Goal: Task Accomplishment & Management: Use online tool/utility

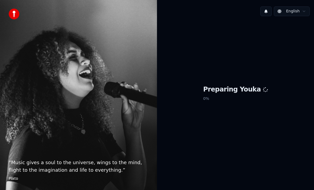
click at [225, 50] on div "Preparing Youka 0 %" at bounding box center [235, 95] width 157 height 148
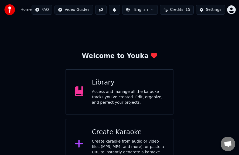
click at [114, 103] on div "Access and manage all the karaoke tracks you’ve created. Edit, organize, and pe…" at bounding box center [128, 97] width 73 height 16
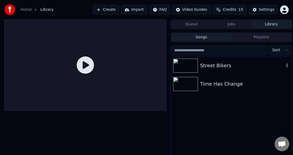
click at [286, 65] on icon "button" at bounding box center [286, 65] width 5 height 4
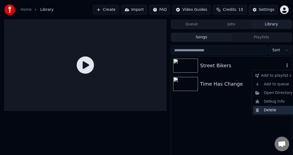
click at [272, 111] on div "Delete" at bounding box center [274, 110] width 42 height 9
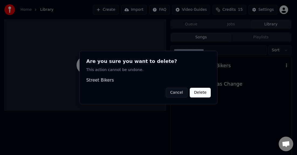
click at [202, 90] on button "Delete" at bounding box center [200, 93] width 21 height 10
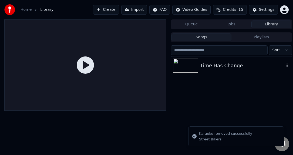
click at [287, 66] on icon "button" at bounding box center [286, 65] width 5 height 4
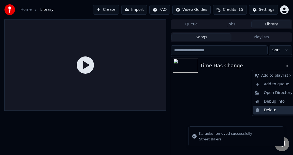
click at [267, 109] on div "Delete" at bounding box center [274, 110] width 42 height 9
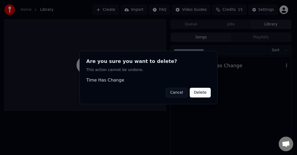
click at [200, 91] on button "Delete" at bounding box center [200, 93] width 21 height 10
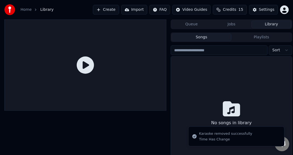
click at [11, 11] on img at bounding box center [9, 9] width 11 height 11
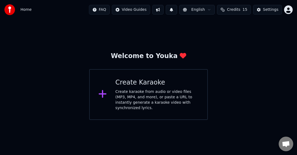
click at [144, 85] on div "Create Karaoke" at bounding box center [156, 82] width 83 height 9
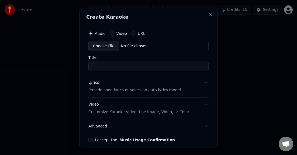
click at [103, 46] on div "Choose File" at bounding box center [104, 46] width 30 height 10
click at [103, 47] on div "Choose File" at bounding box center [104, 46] width 30 height 10
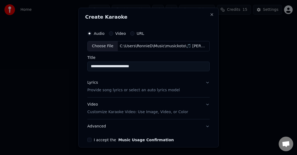
click at [103, 49] on div "Choose File" at bounding box center [103, 46] width 30 height 10
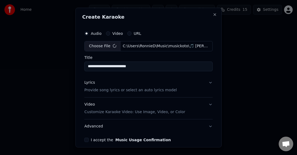
type input "**********"
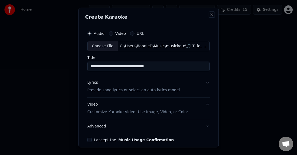
click at [210, 14] on button "Close" at bounding box center [212, 14] width 4 height 4
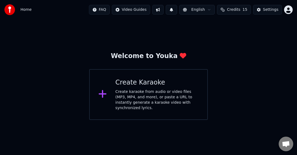
click at [146, 88] on div "Create Karaoke Create karaoke from audio or video files (MP3, MP4, and more), o…" at bounding box center [156, 94] width 83 height 32
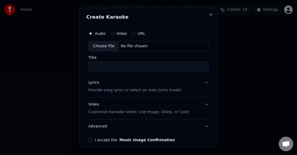
click at [103, 46] on div "Choose File" at bounding box center [104, 46] width 30 height 10
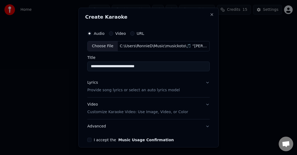
type input "**********"
click at [204, 82] on button "Lyrics Provide song lyrics or select an auto lyrics model" at bounding box center [148, 87] width 122 height 22
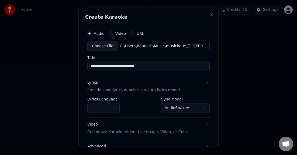
click at [112, 109] on button "button" at bounding box center [103, 108] width 32 height 10
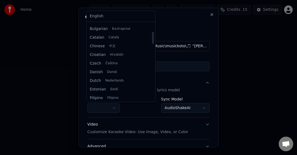
scroll to position [54, 0]
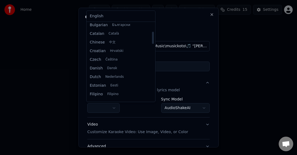
select select "**"
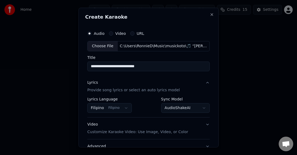
scroll to position [27, 0]
